Goal: Obtain resource: Download file/media

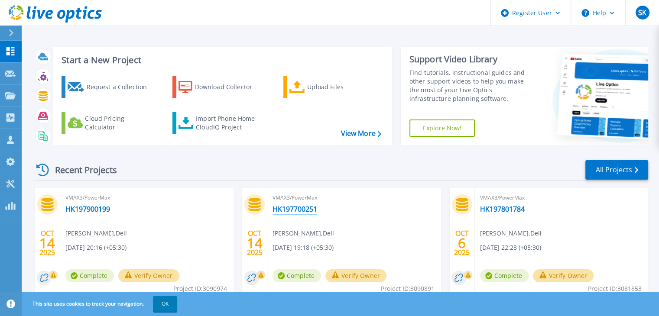
click at [306, 211] on link "HK197700251" at bounding box center [295, 209] width 45 height 9
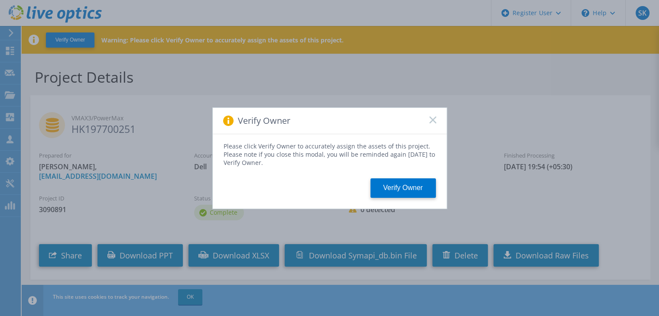
click at [430, 117] on rect at bounding box center [432, 119] width 7 height 7
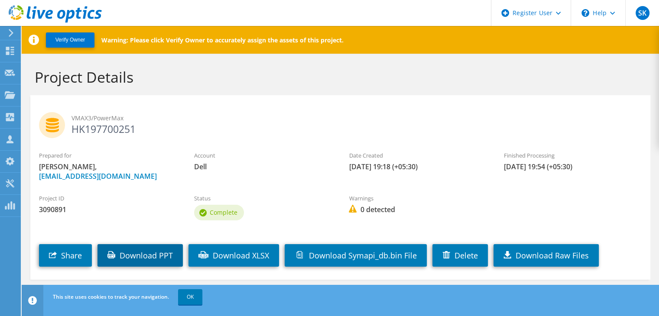
click at [175, 252] on link "Download PPT" at bounding box center [140, 255] width 85 height 23
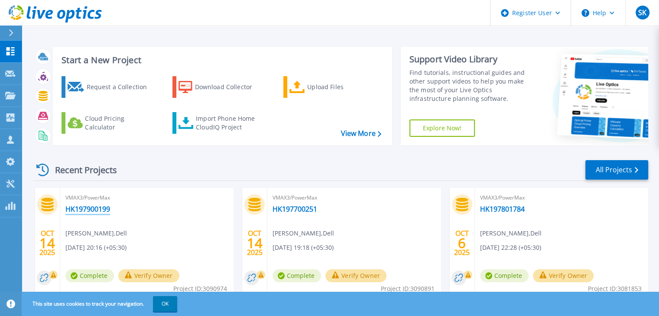
click at [92, 214] on div "VMAX3/PowerMax HK197900199 Snehit Kashyap , Dell 10/14/2025, 20:16 (+05:30) Com…" at bounding box center [146, 244] width 173 height 112
click at [94, 208] on link "HK197900199" at bounding box center [87, 209] width 45 height 9
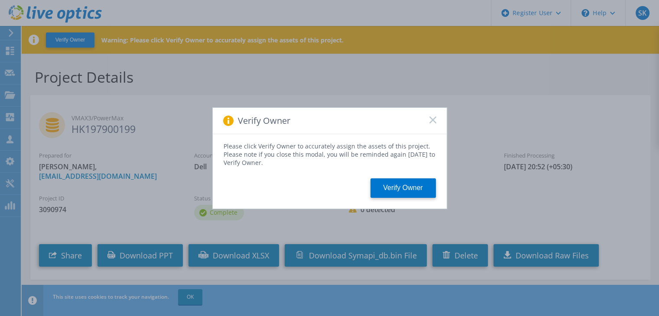
click at [435, 120] on icon at bounding box center [432, 120] width 7 height 7
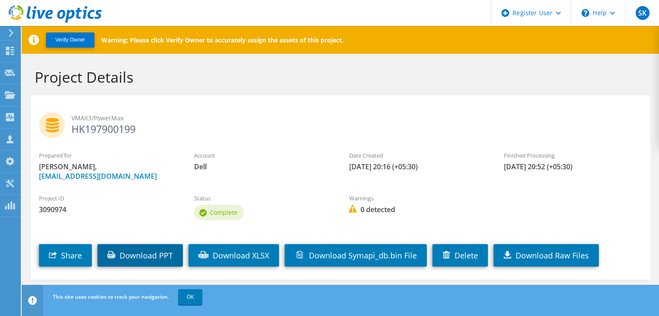
click at [166, 255] on link "Download PPT" at bounding box center [140, 255] width 85 height 23
click at [234, 7] on header "SK Dell User Snehit Kashyap Snehit.Kashyap@dell.com Dell My Profile Log Out \n …" at bounding box center [329, 13] width 659 height 26
